Goal: Information Seeking & Learning: Understand process/instructions

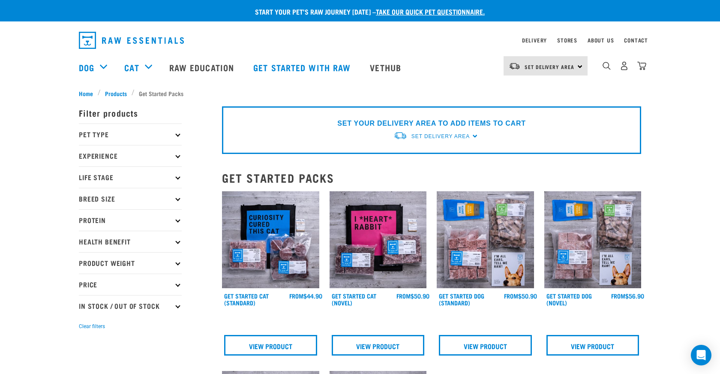
scroll to position [0, 0]
click at [109, 134] on p "Pet Type" at bounding box center [130, 133] width 103 height 21
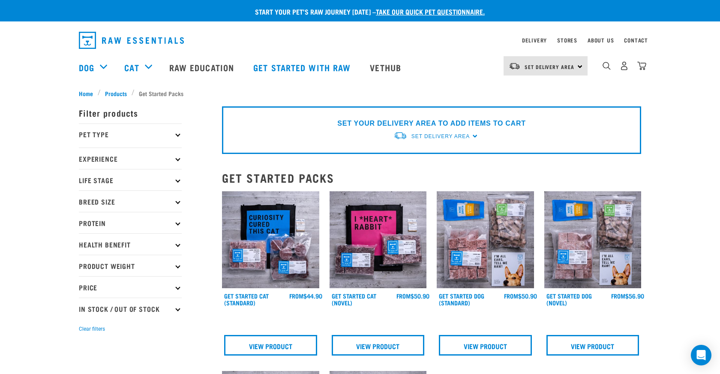
scroll to position [0, 0]
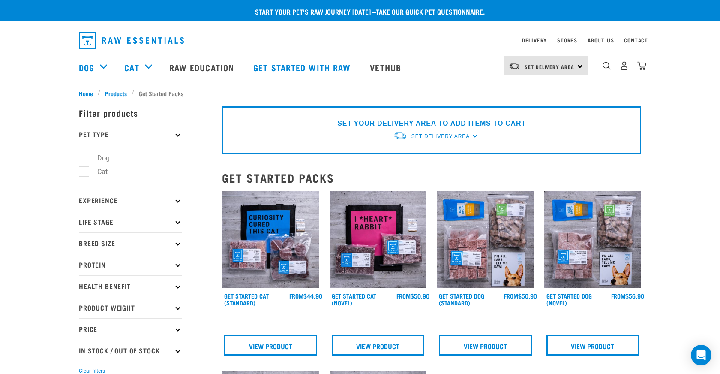
click at [87, 160] on label "Dog" at bounding box center [99, 158] width 30 height 11
click at [84, 159] on input "Dog" at bounding box center [82, 156] width 6 height 6
checkbox input "true"
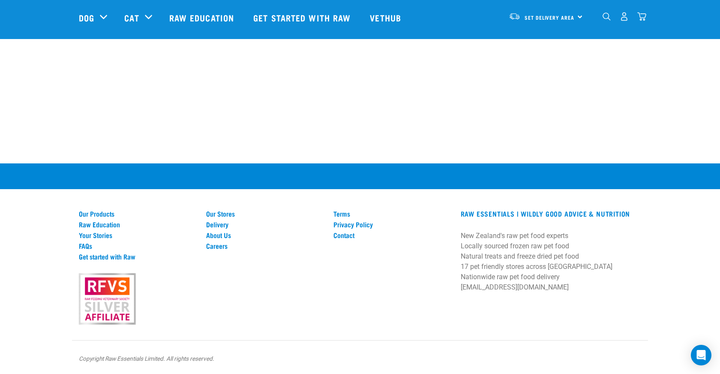
scroll to position [572, 0]
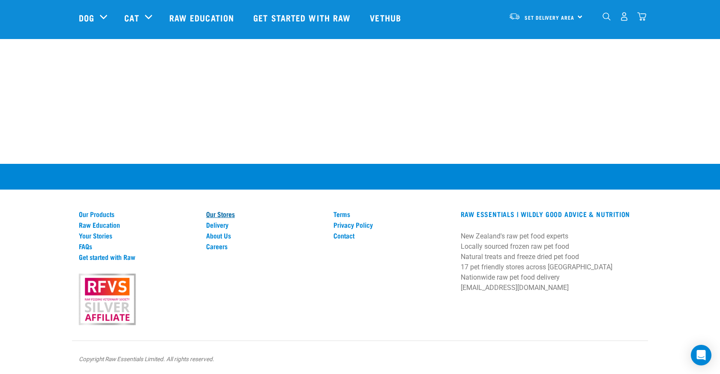
click at [231, 211] on link "Our Stores" at bounding box center [264, 214] width 117 height 8
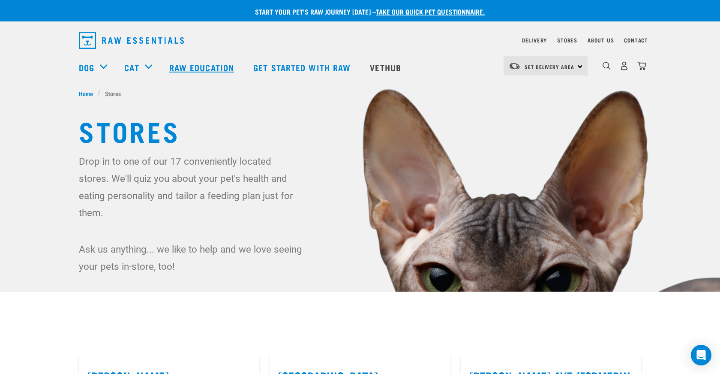
click at [199, 66] on link "Raw Education" at bounding box center [203, 67] width 84 height 34
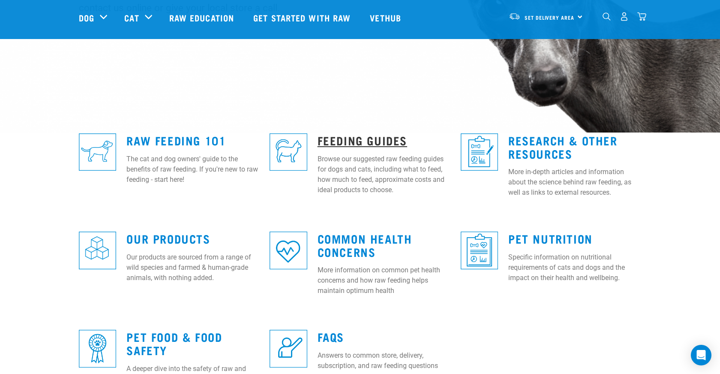
scroll to position [159, 0]
click at [355, 143] on link "Feeding Guides" at bounding box center [362, 140] width 90 height 6
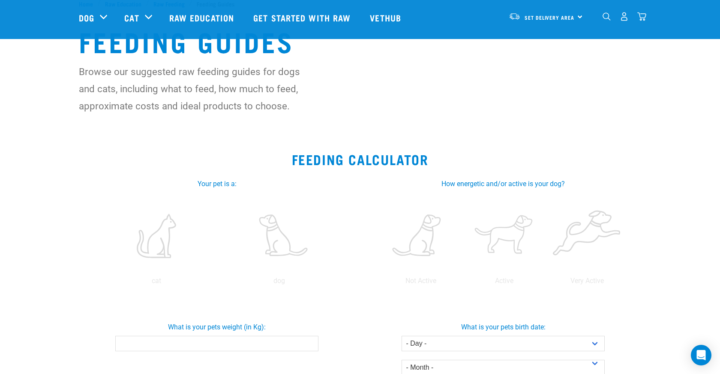
scroll to position [67, 0]
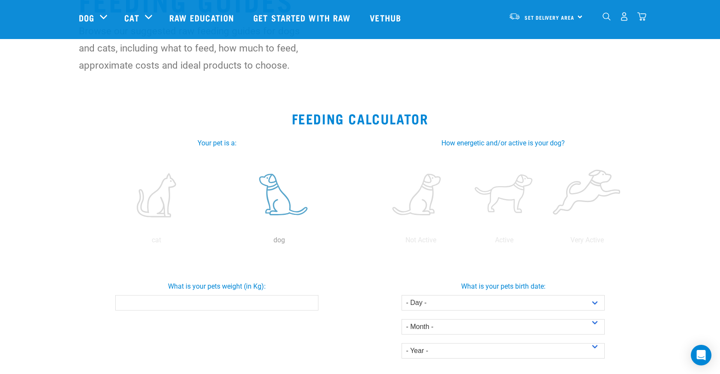
click at [284, 208] on label at bounding box center [279, 195] width 120 height 73
click at [218, 242] on input "radio" at bounding box center [218, 242] width 0 height 0
click at [511, 196] on label at bounding box center [504, 195] width 80 height 73
click at [462, 242] on input "radio" at bounding box center [462, 242] width 0 height 0
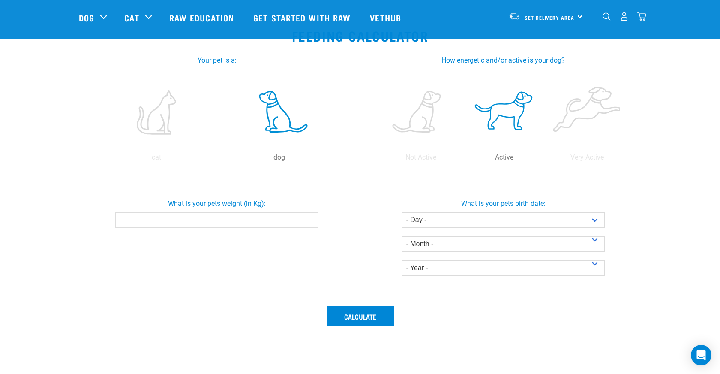
scroll to position [150, 0]
select select "1"
select select "March"
select select "2025"
click at [257, 218] on input "What is your pets weight (in Kg):" at bounding box center [216, 219] width 203 height 15
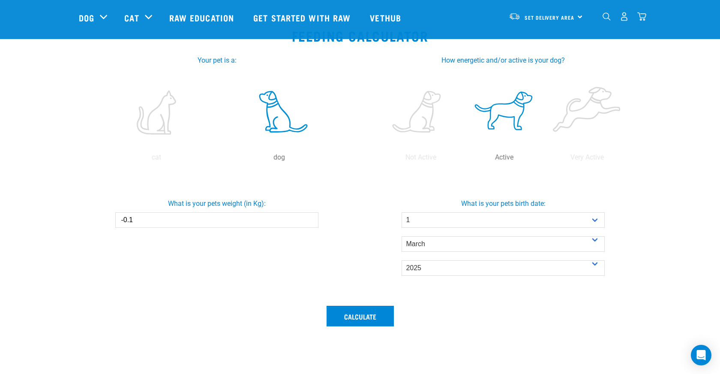
click at [311, 221] on input "-0.1" at bounding box center [216, 219] width 203 height 15
type input "-0"
type input "20"
click at [352, 318] on button "Calculate" at bounding box center [359, 315] width 67 height 21
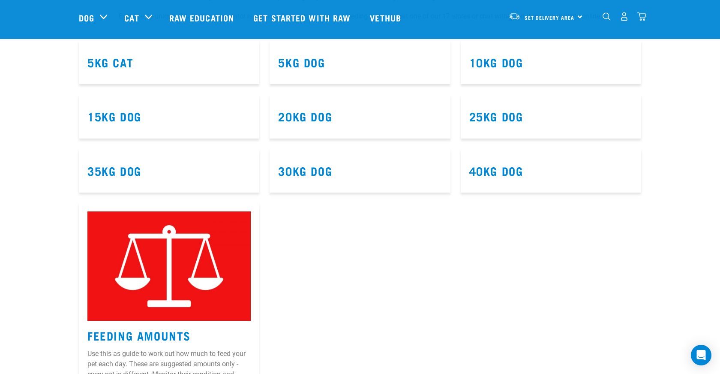
scroll to position [559, 0]
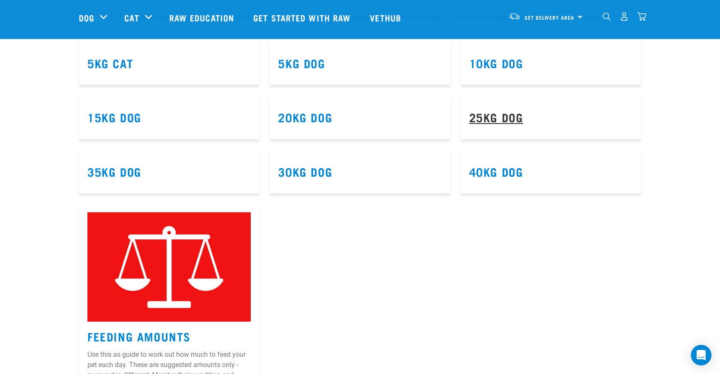
click at [483, 120] on link "25kg Dog" at bounding box center [496, 117] width 54 height 6
